Goal: Task Accomplishment & Management: Manage account settings

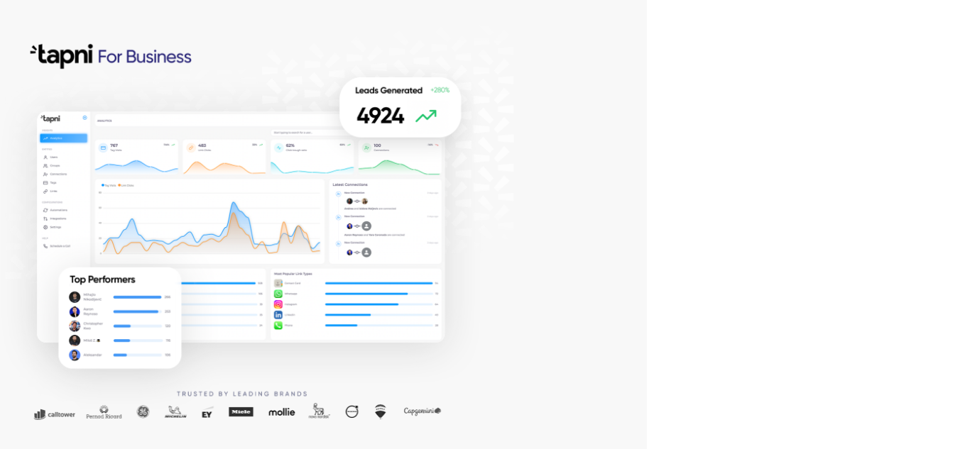
click at [557, 216] on div at bounding box center [323, 224] width 647 height 449
